Goal: Check status: Check status

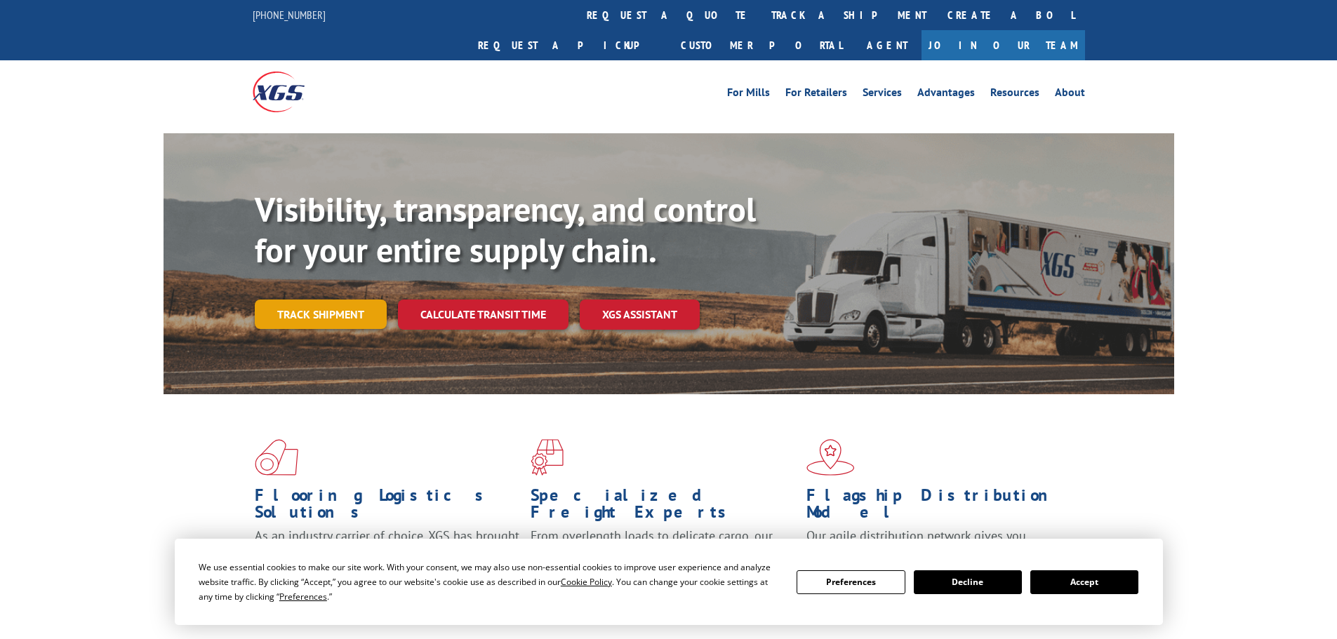
click at [324, 300] on link "Track shipment" at bounding box center [321, 314] width 132 height 29
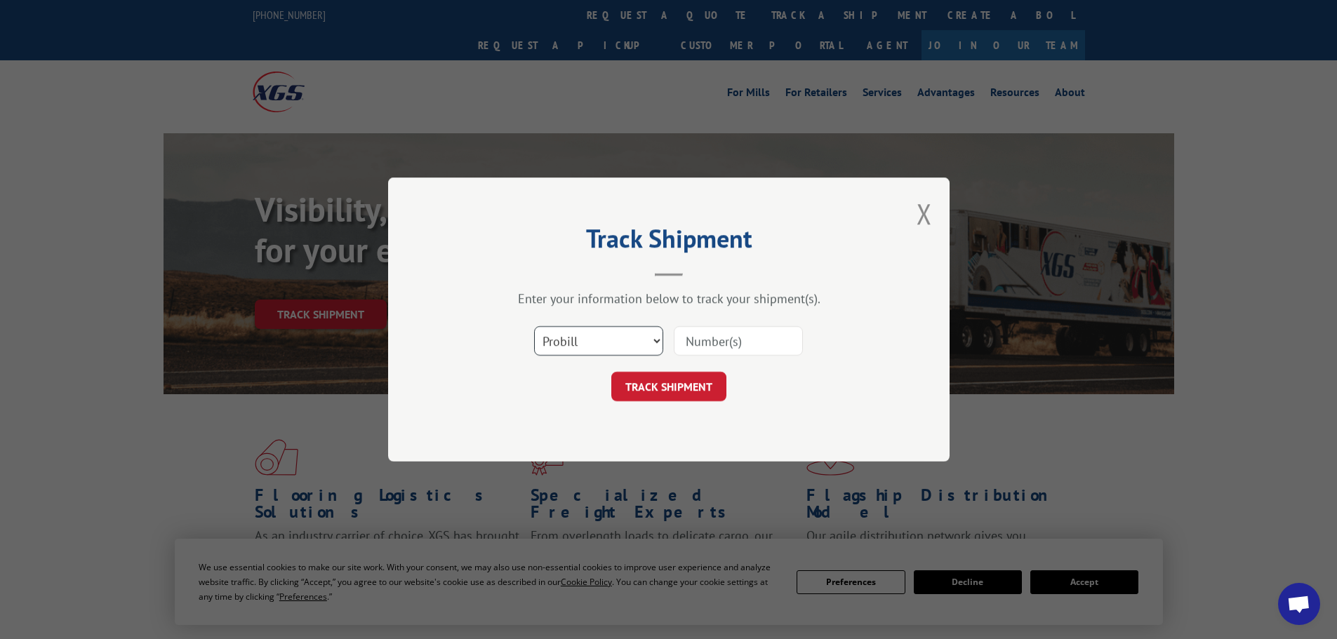
click at [581, 338] on select "Select category... Probill BOL PO" at bounding box center [598, 340] width 129 height 29
select select "bol"
click at [534, 326] on select "Select category... Probill BOL PO" at bounding box center [598, 340] width 129 height 29
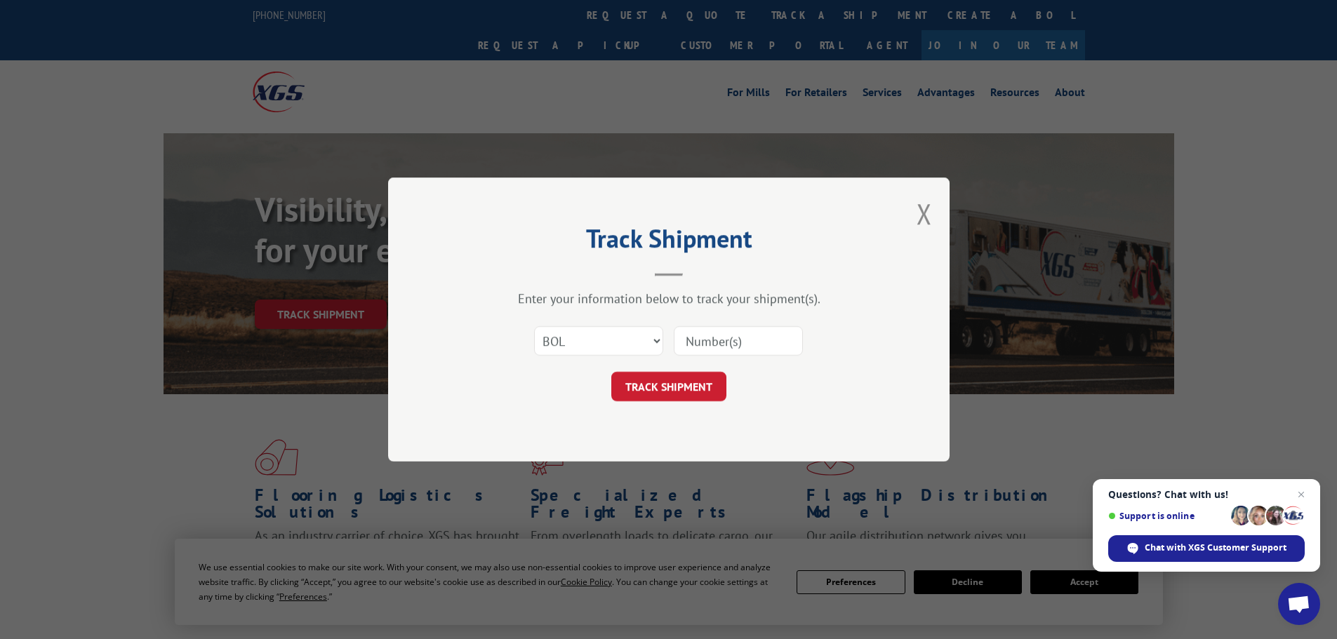
click at [721, 347] on input at bounding box center [738, 340] width 129 height 29
paste input "5448405"
type input "5448405"
click at [688, 396] on button "TRACK SHIPMENT" at bounding box center [668, 386] width 115 height 29
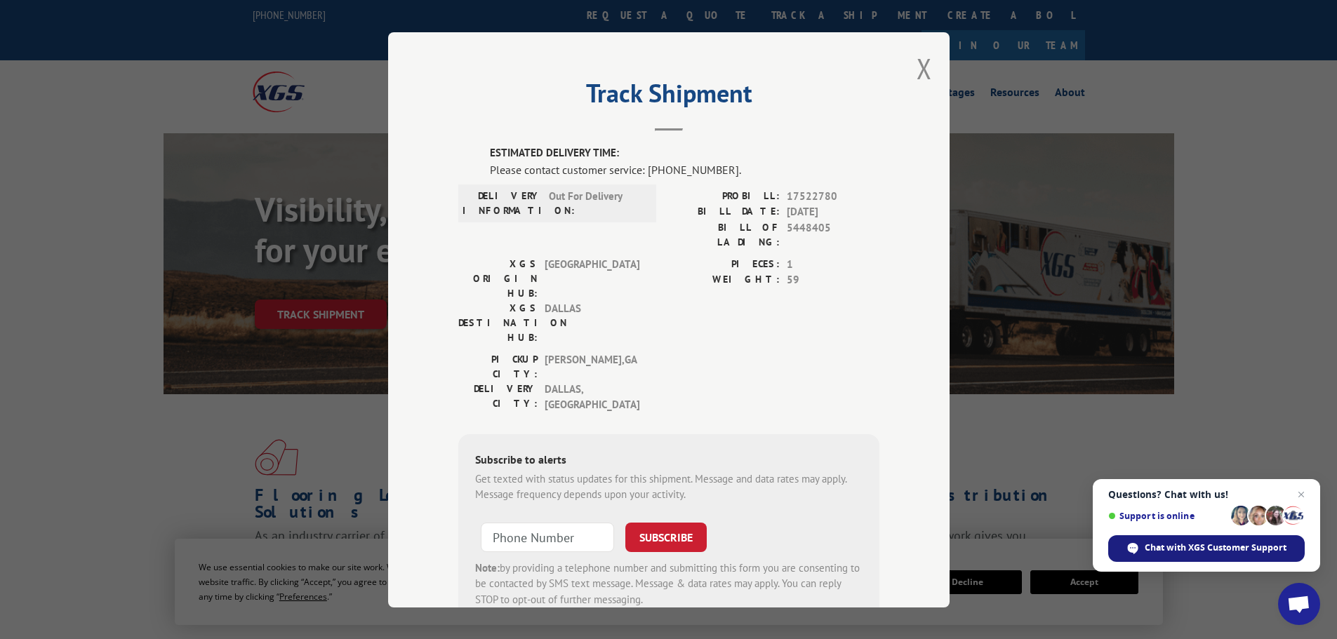
click at [1225, 551] on span "Chat with XGS Customer Support" at bounding box center [1216, 548] width 142 height 13
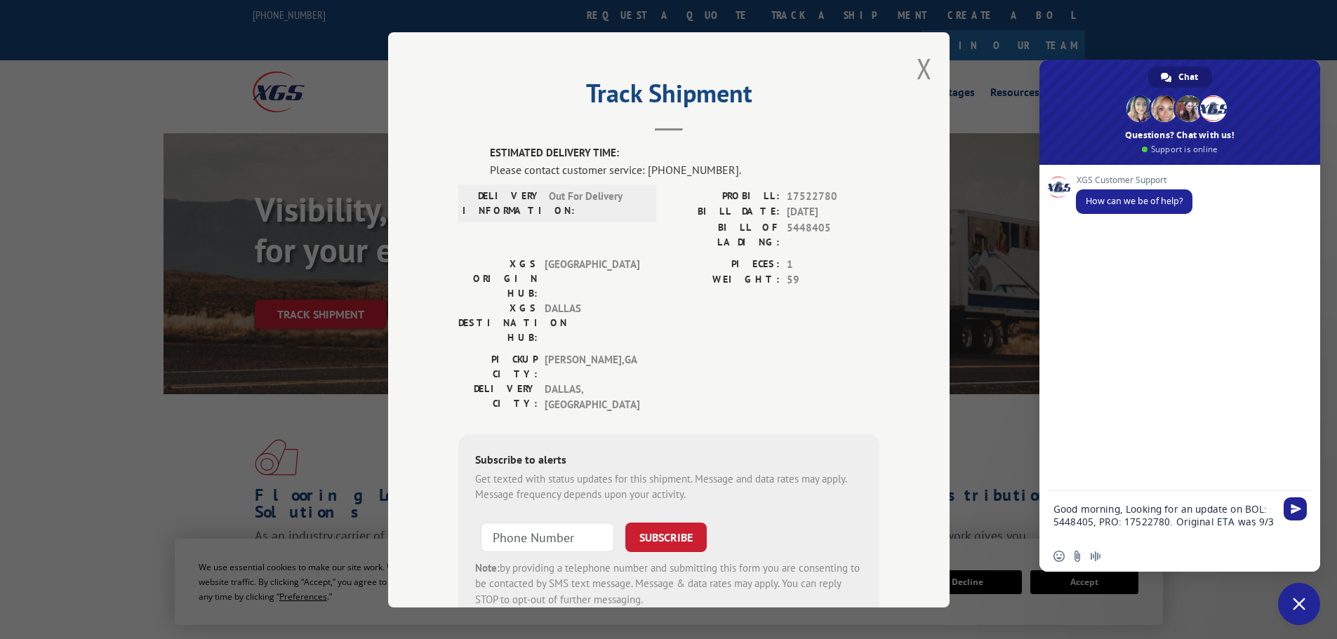
type textarea "Good morning, Looking for an update on BOL: 5448405, PRO: 17522780. Original ET…"
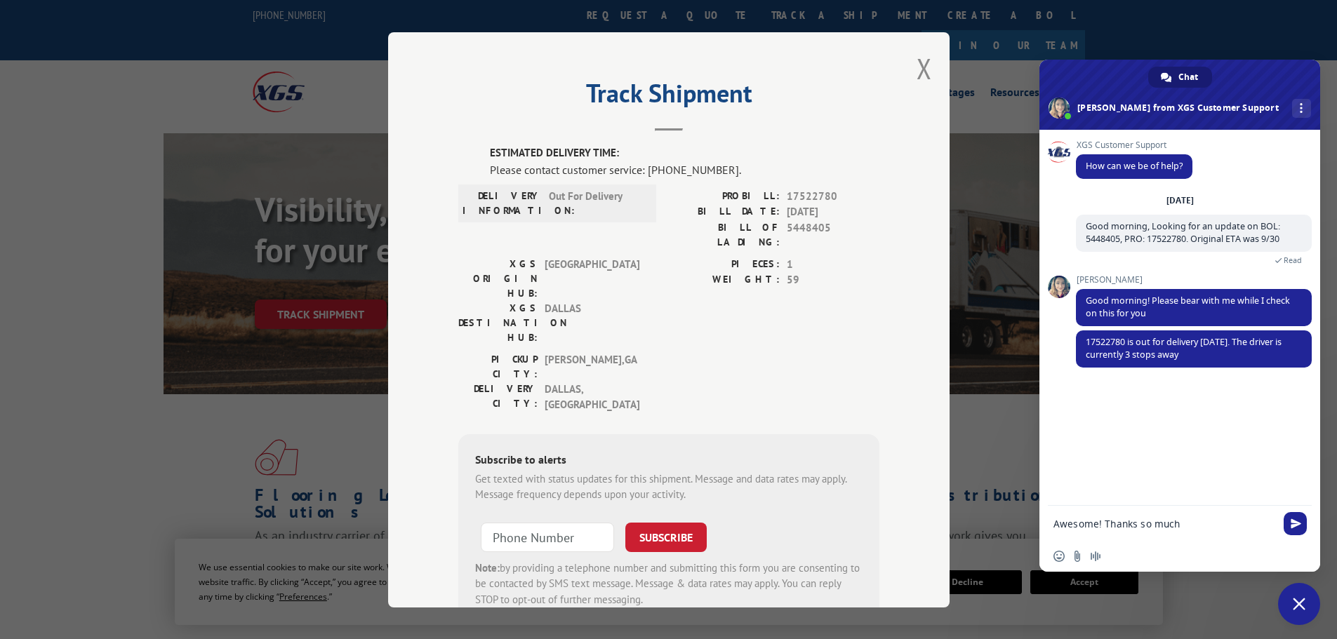
type textarea "Awesome! Thanks so much!"
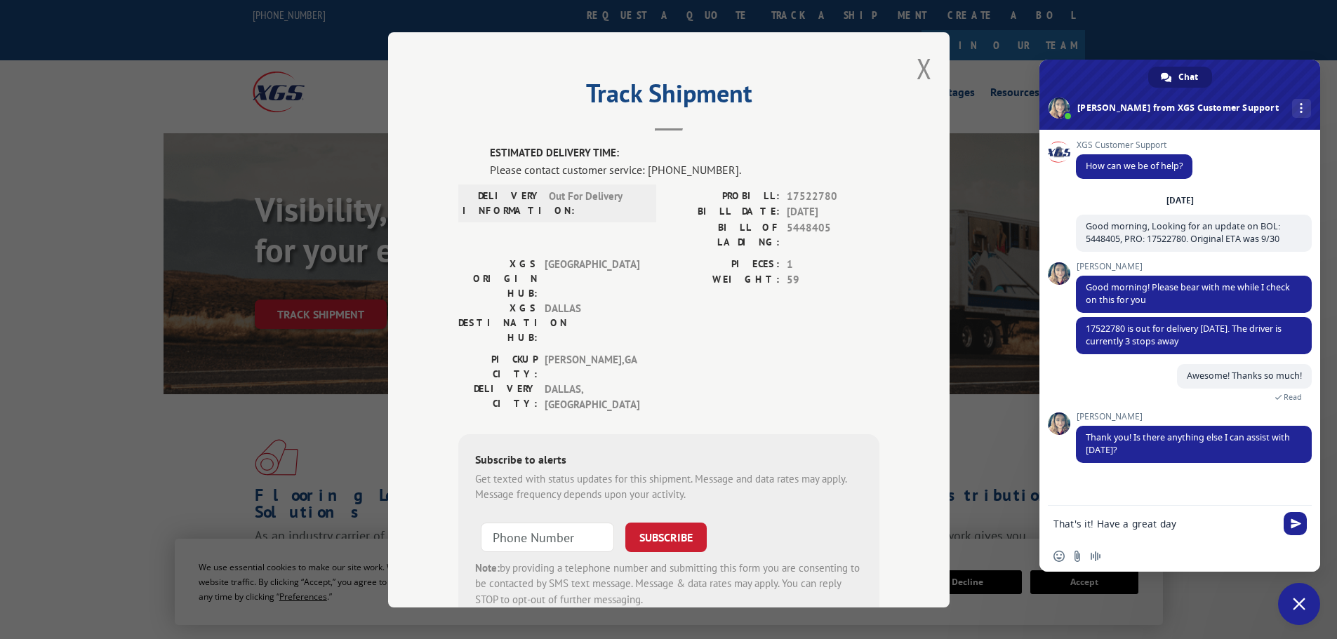
type textarea "That's it! Have a great day!"
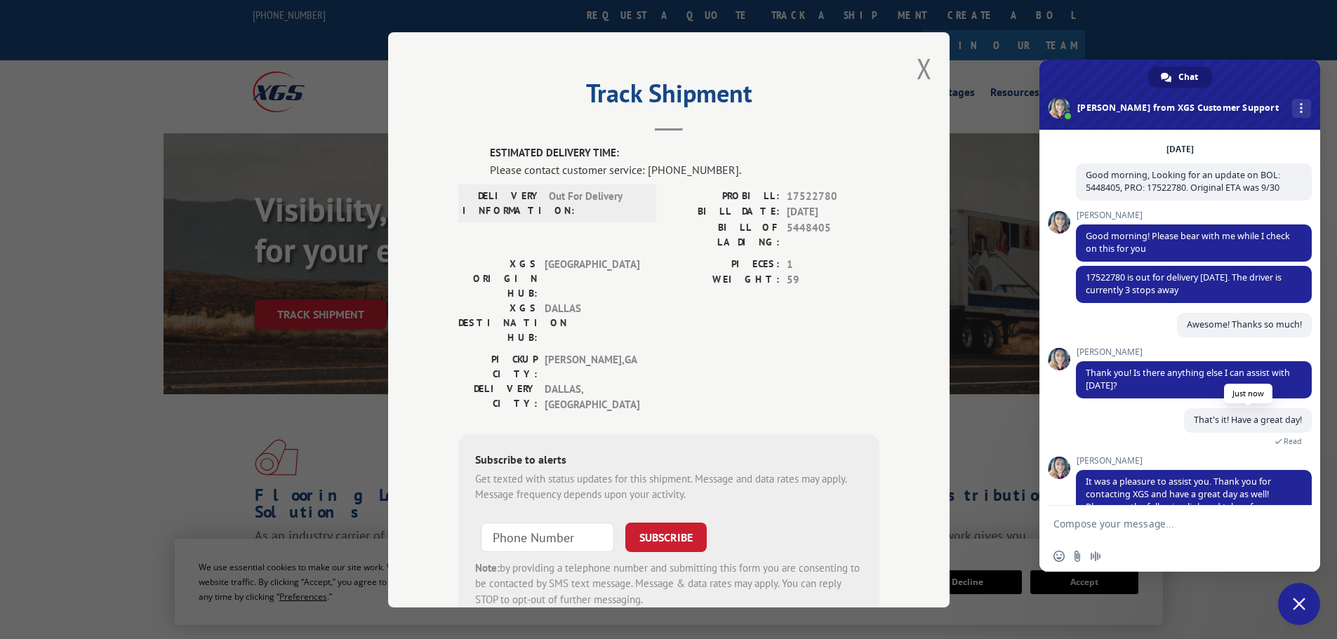
scroll to position [107, 0]
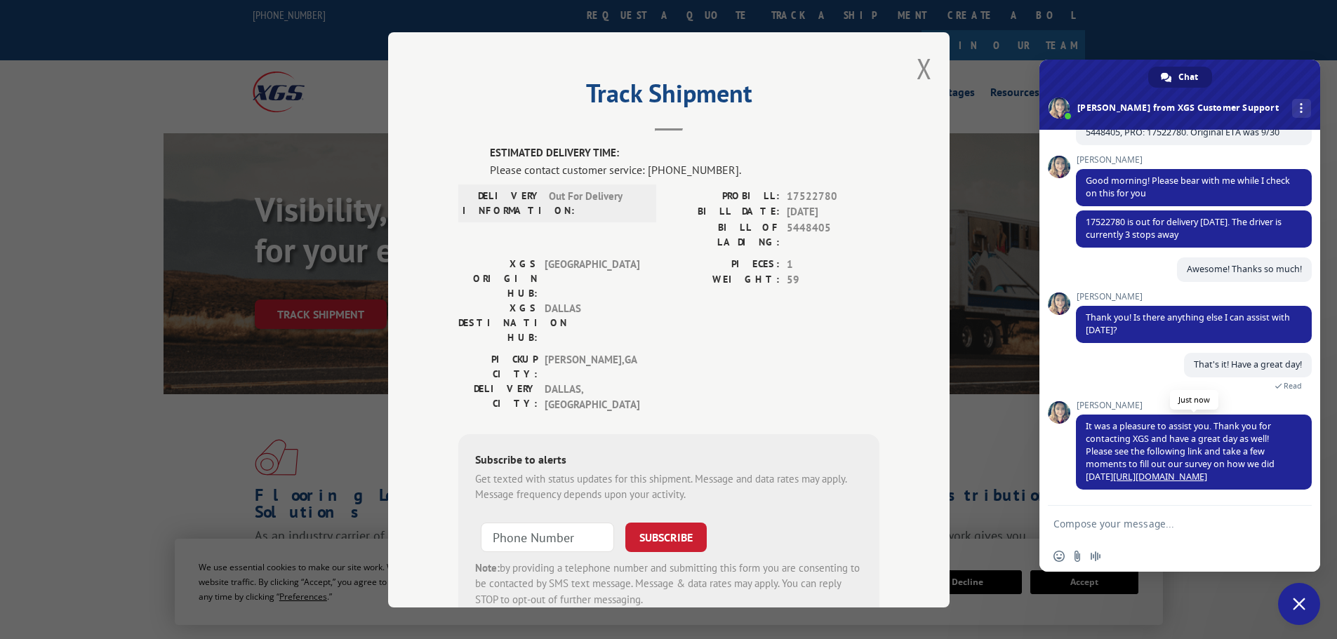
click at [1177, 477] on link "[URL][DOMAIN_NAME]" at bounding box center [1160, 477] width 94 height 12
